Goal: Transaction & Acquisition: Book appointment/travel/reservation

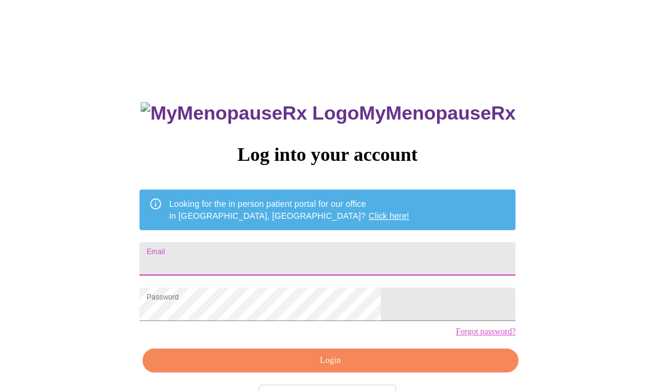
click at [302, 263] on input "Email" at bounding box center [327, 259] width 376 height 34
type input "jamilacollinsreedy@gmail.com"
click at [323, 369] on span "Login" at bounding box center [330, 361] width 348 height 15
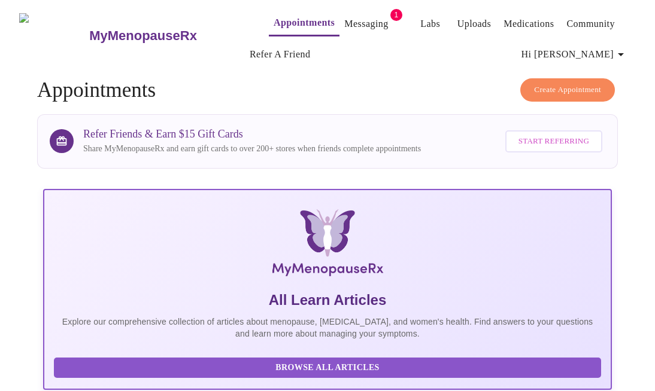
click at [344, 20] on link "Messaging" at bounding box center [366, 24] width 44 height 17
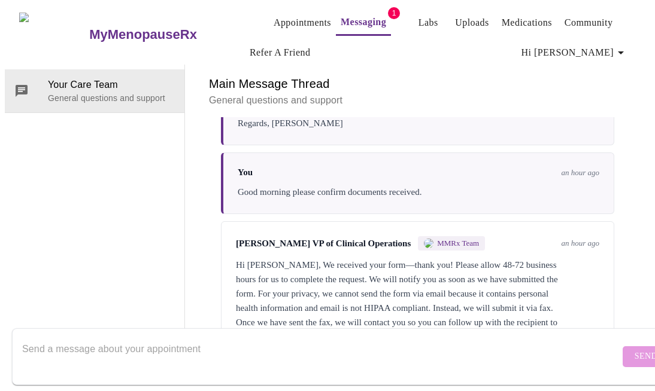
scroll to position [1587, 0]
click at [320, 357] on textarea "Send a message about your appointment" at bounding box center [320, 357] width 597 height 38
type textarea "i"
click at [25, 338] on textarea "I appreciate you." at bounding box center [320, 357] width 597 height 38
type textarea "Your advice is noted and I appreciate you."
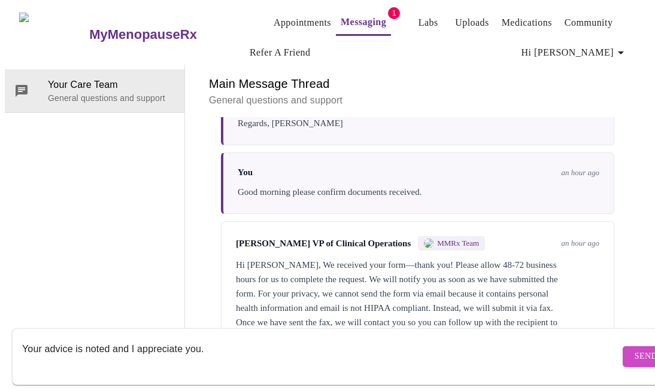
click at [634, 349] on span "Send" at bounding box center [645, 356] width 23 height 15
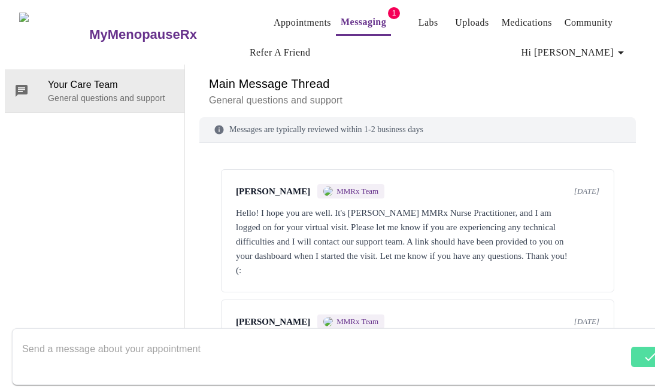
scroll to position [0, 0]
click at [273, 23] on link "Appointments" at bounding box center [301, 22] width 57 height 17
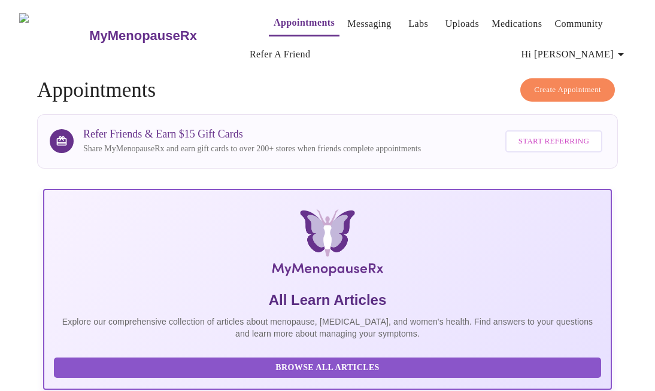
click at [566, 83] on span "Create Appointment" at bounding box center [567, 90] width 67 height 14
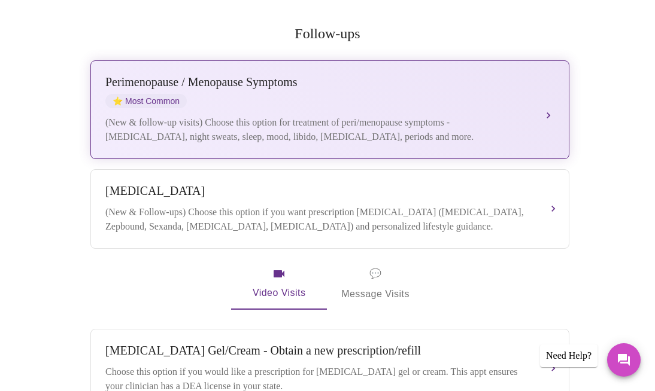
scroll to position [193, 0]
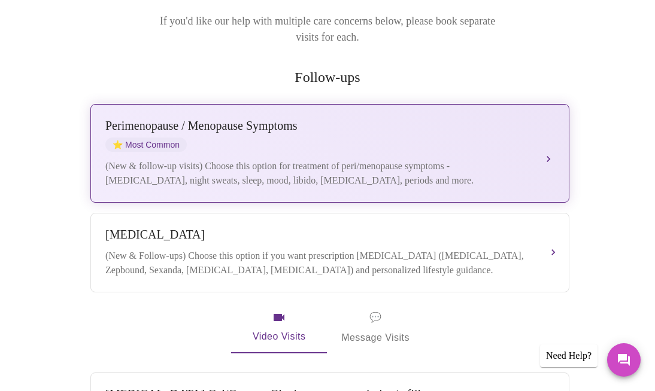
click at [374, 125] on div "Perimenopause / Menopause Symptoms ⭐ Most Common" at bounding box center [317, 135] width 425 height 33
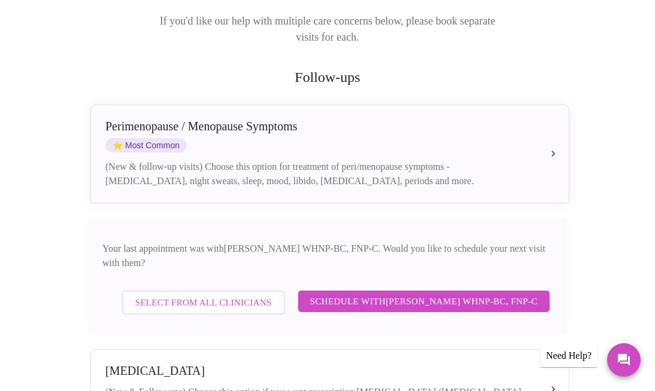
click at [345, 294] on span "Schedule with Jenny Kowalczyk WHNP-BC, FNP-C" at bounding box center [423, 302] width 227 height 16
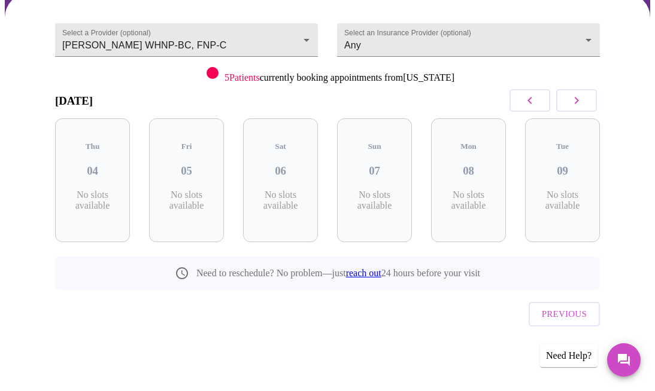
scroll to position [96, 0]
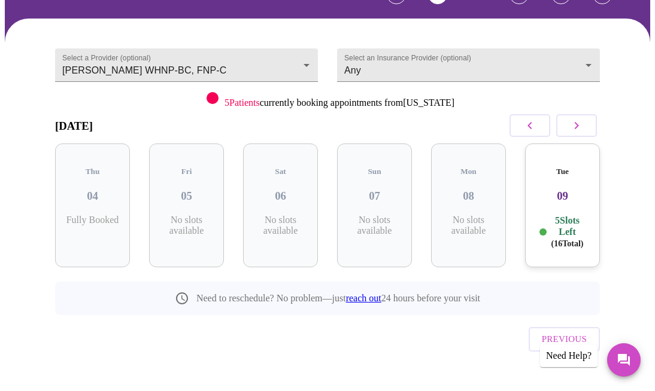
click at [567, 190] on h3 "09" at bounding box center [562, 196] width 56 height 13
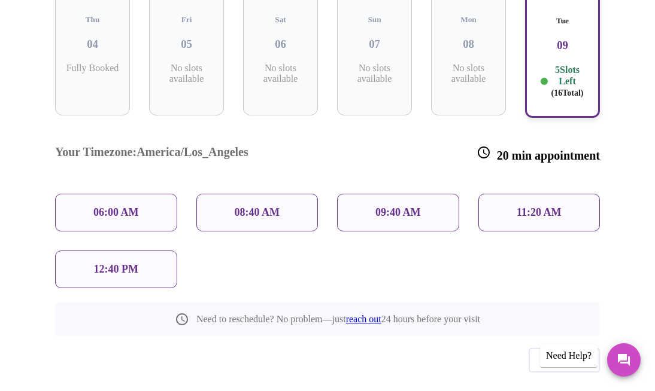
scroll to position [253, 0]
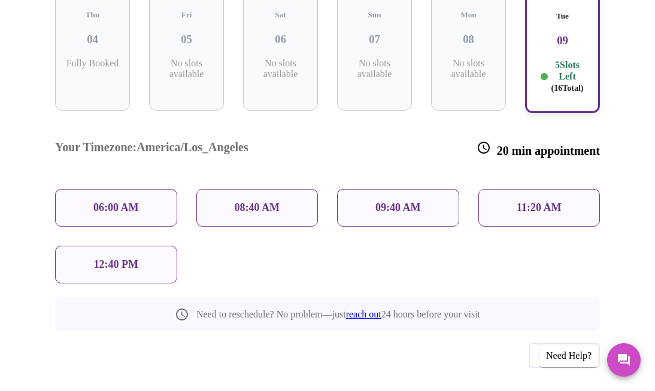
click at [121, 259] on p "12:40 PM" at bounding box center [116, 265] width 44 height 13
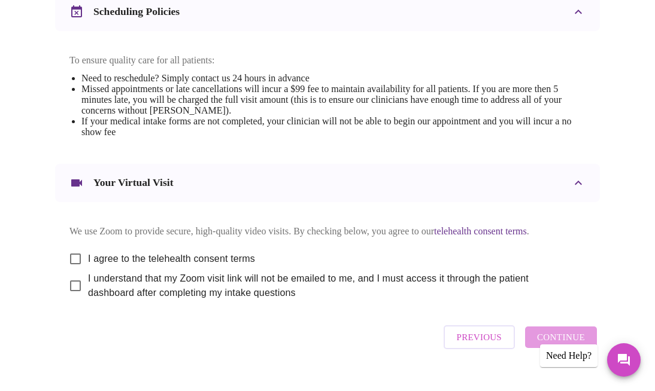
scroll to position [554, 0]
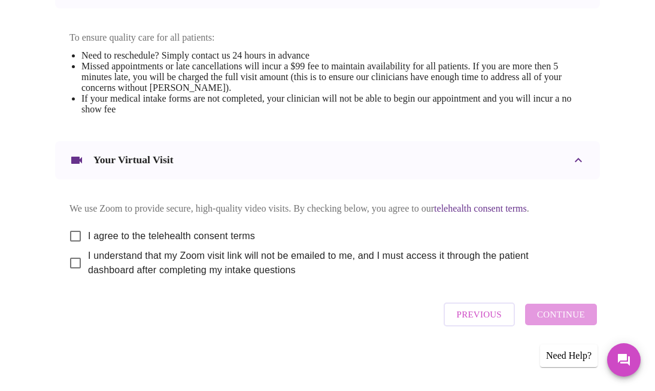
click at [154, 234] on span "I agree to the telehealth consent terms" at bounding box center [171, 236] width 167 height 14
click at [88, 234] on input "I agree to the telehealth consent terms" at bounding box center [75, 236] width 25 height 25
checkbox input "true"
click at [157, 270] on span "I understand that my Zoom visit link will not be emailed to me, and I must acce…" at bounding box center [332, 263] width 488 height 29
click at [88, 270] on input "I understand that my Zoom visit link will not be emailed to me, and I must acce…" at bounding box center [75, 263] width 25 height 25
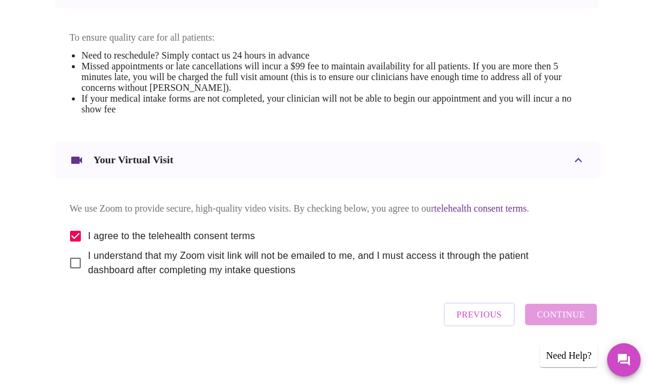
checkbox input "true"
click at [549, 323] on span "Continue" at bounding box center [561, 315] width 48 height 16
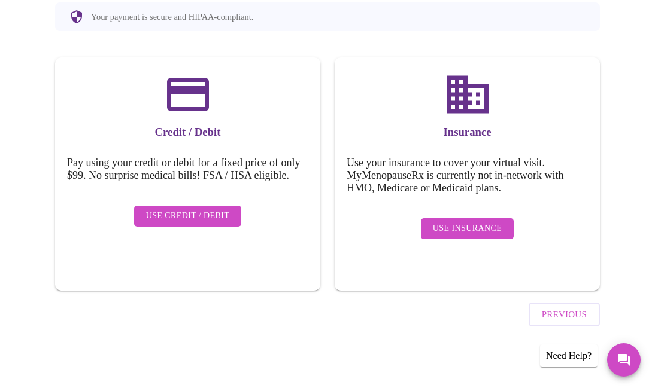
scroll to position [135, 0]
